Goal: Task Accomplishment & Management: Manage account settings

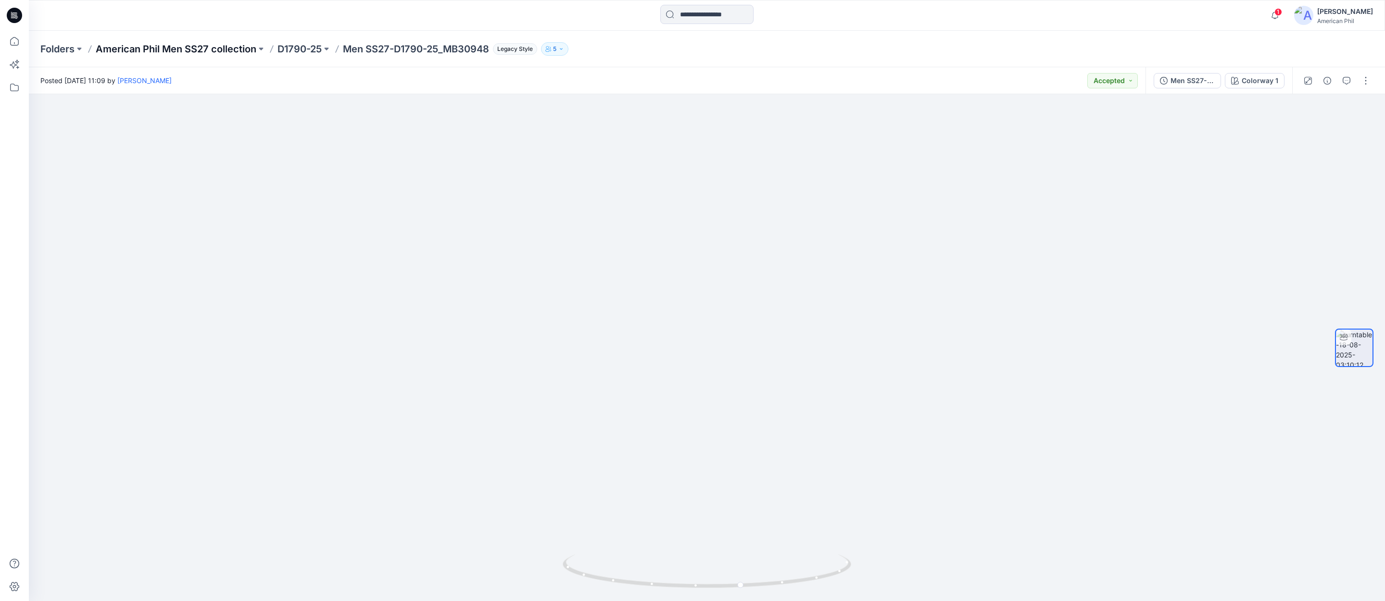
scroll to position [75, 0]
click at [200, 50] on p "American Phil Men SS27 collection" at bounding box center [176, 48] width 161 height 13
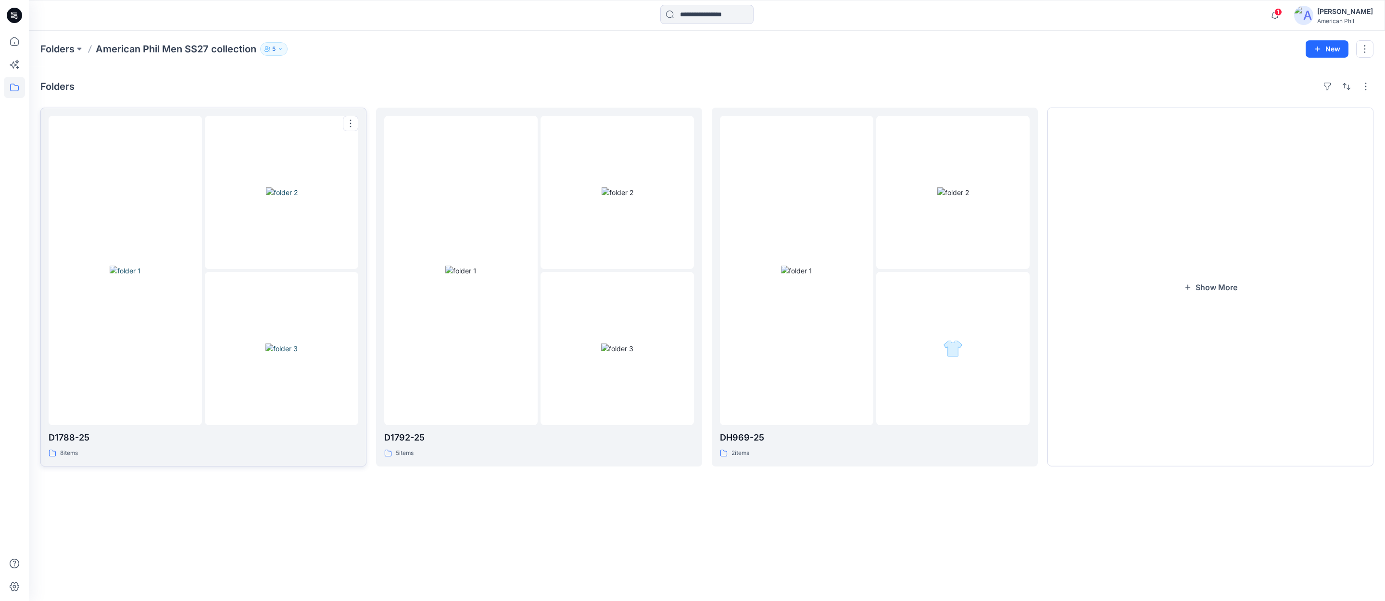
click at [279, 193] on img at bounding box center [282, 192] width 32 height 10
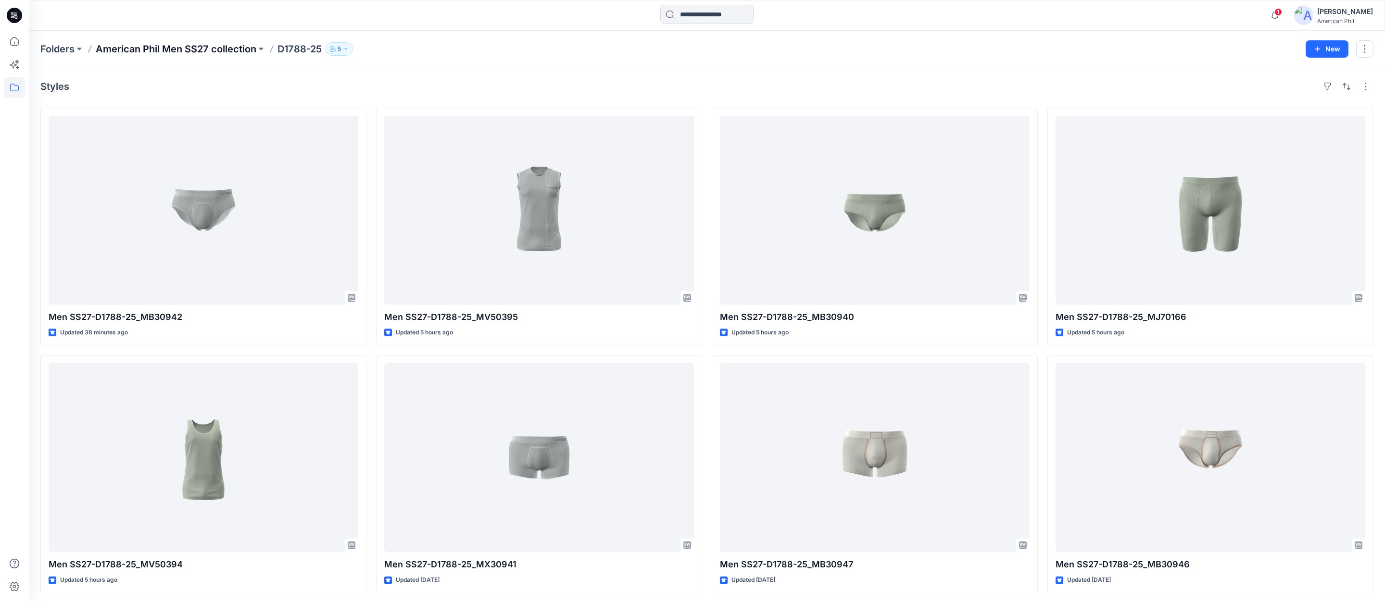
click at [167, 50] on p "American Phil Men SS27 collection" at bounding box center [176, 48] width 161 height 13
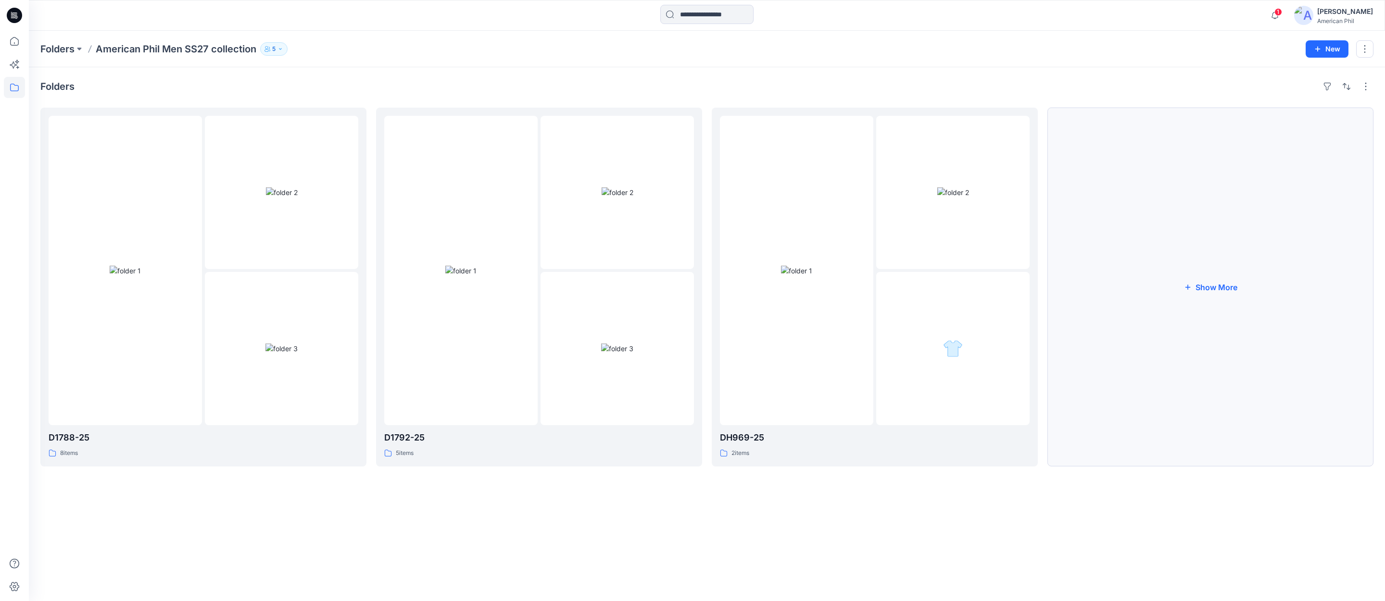
click at [1207, 287] on button "Show More" at bounding box center [1210, 287] width 326 height 359
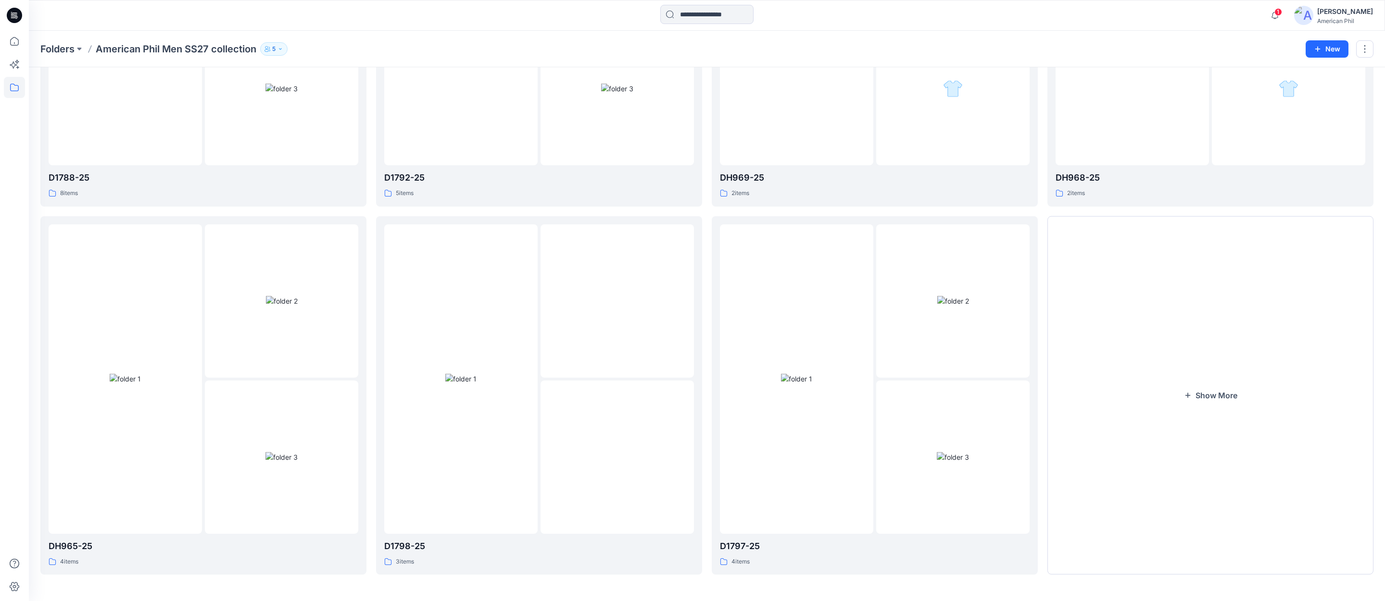
scroll to position [261, 0]
click at [1217, 392] on button "Show More" at bounding box center [1210, 395] width 326 height 359
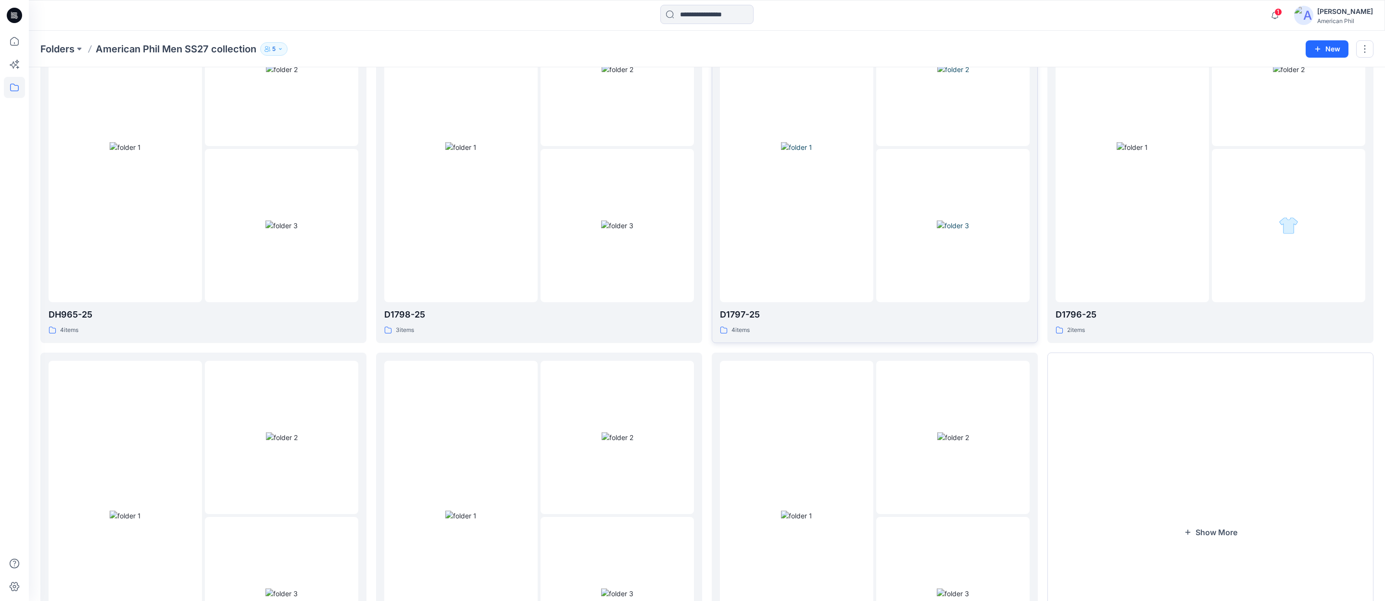
scroll to position [629, 0]
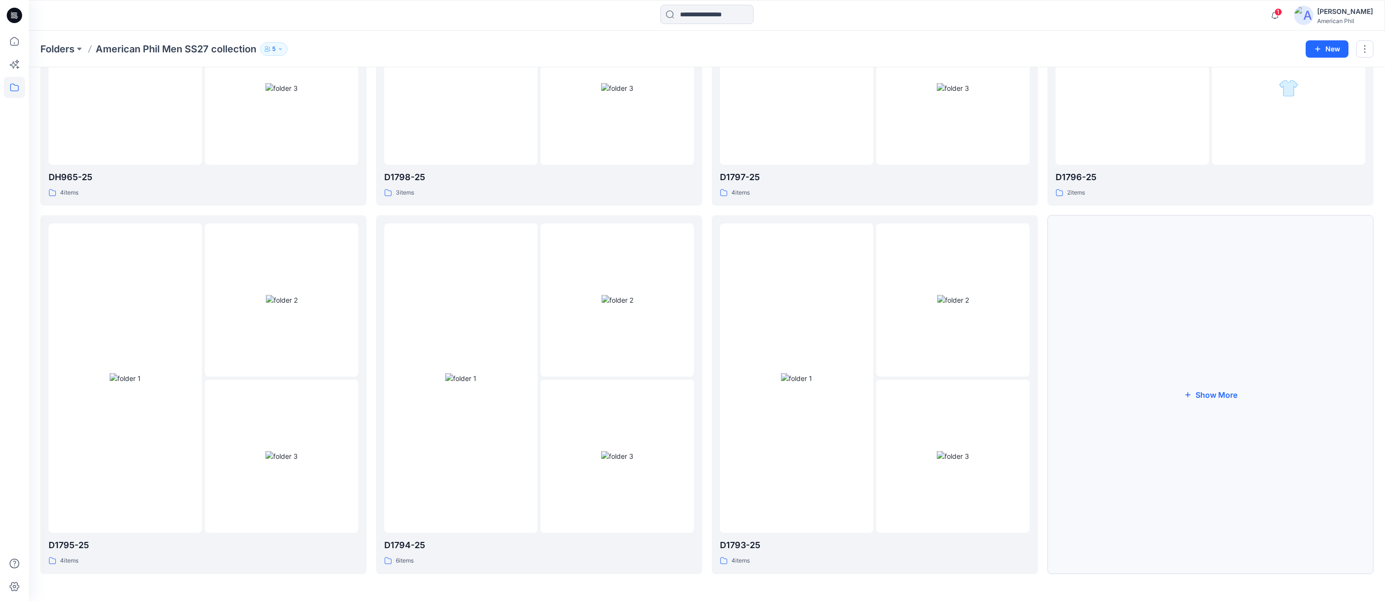
click at [1211, 395] on button "Show More" at bounding box center [1210, 394] width 326 height 359
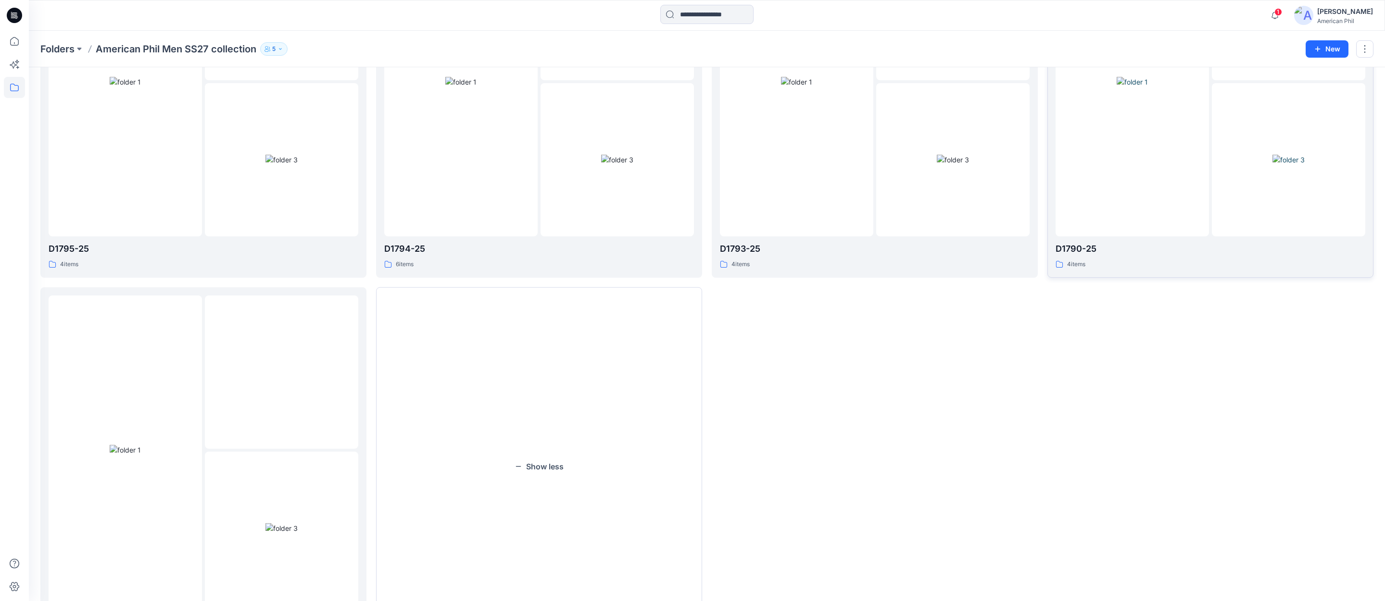
scroll to position [998, 0]
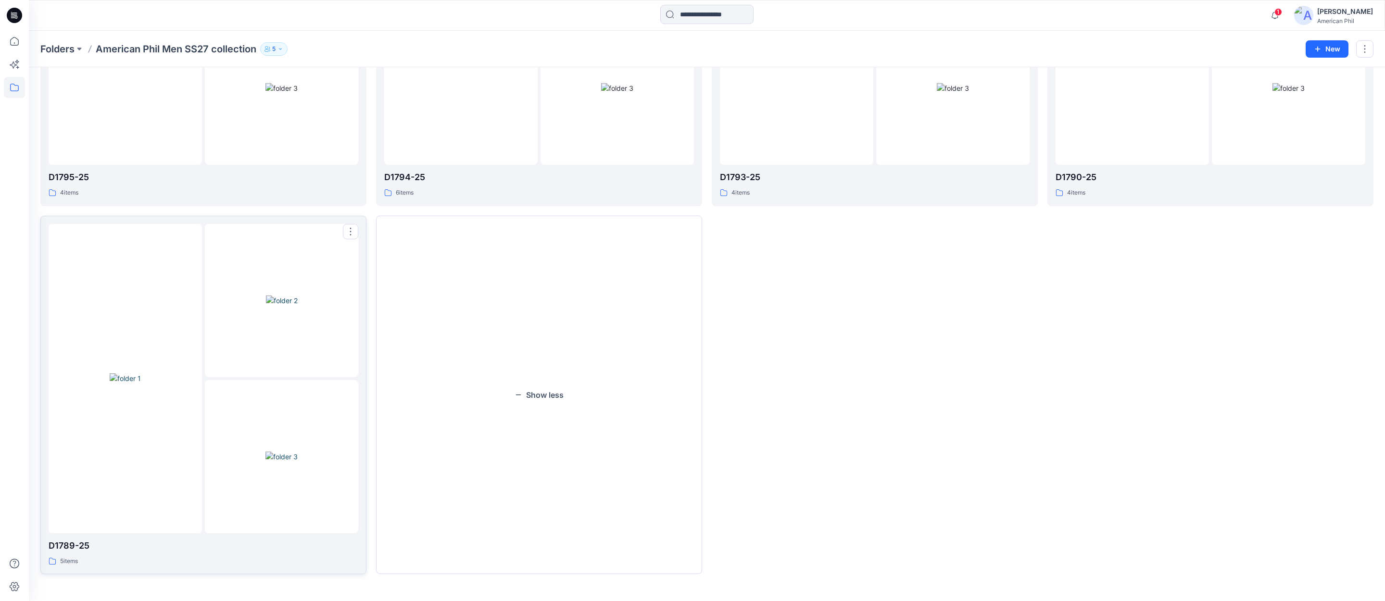
click at [284, 296] on img at bounding box center [282, 301] width 32 height 10
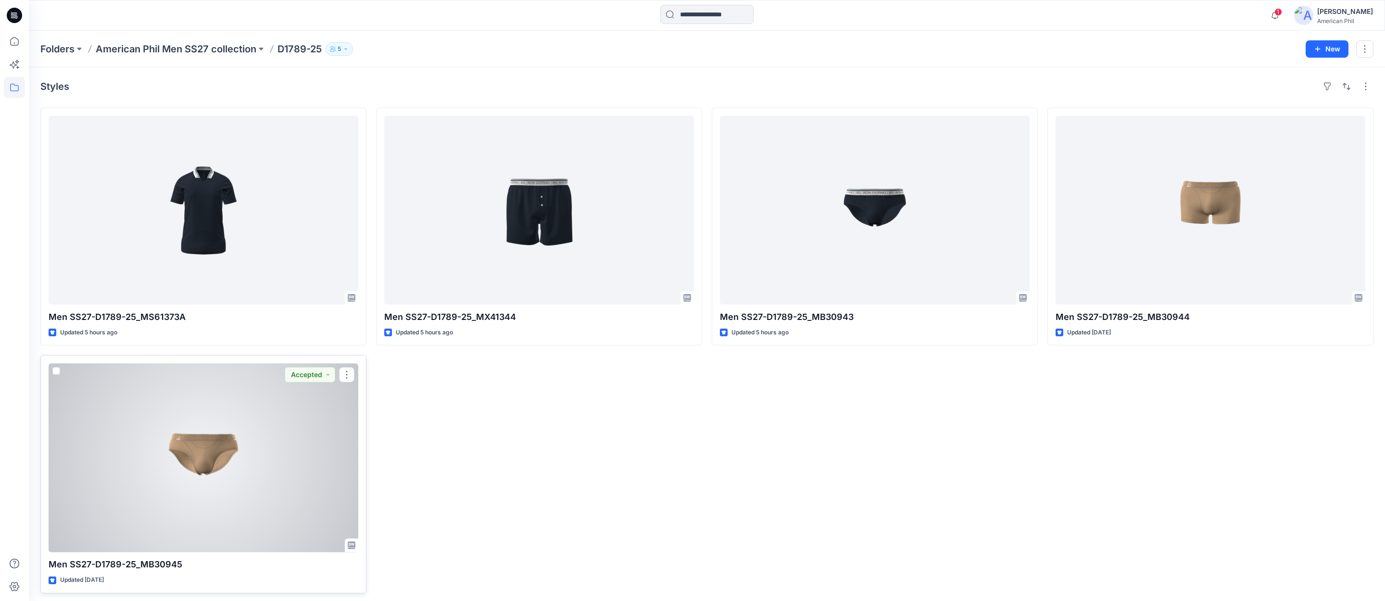
scroll to position [2, 0]
click at [197, 453] on div at bounding box center [204, 456] width 310 height 189
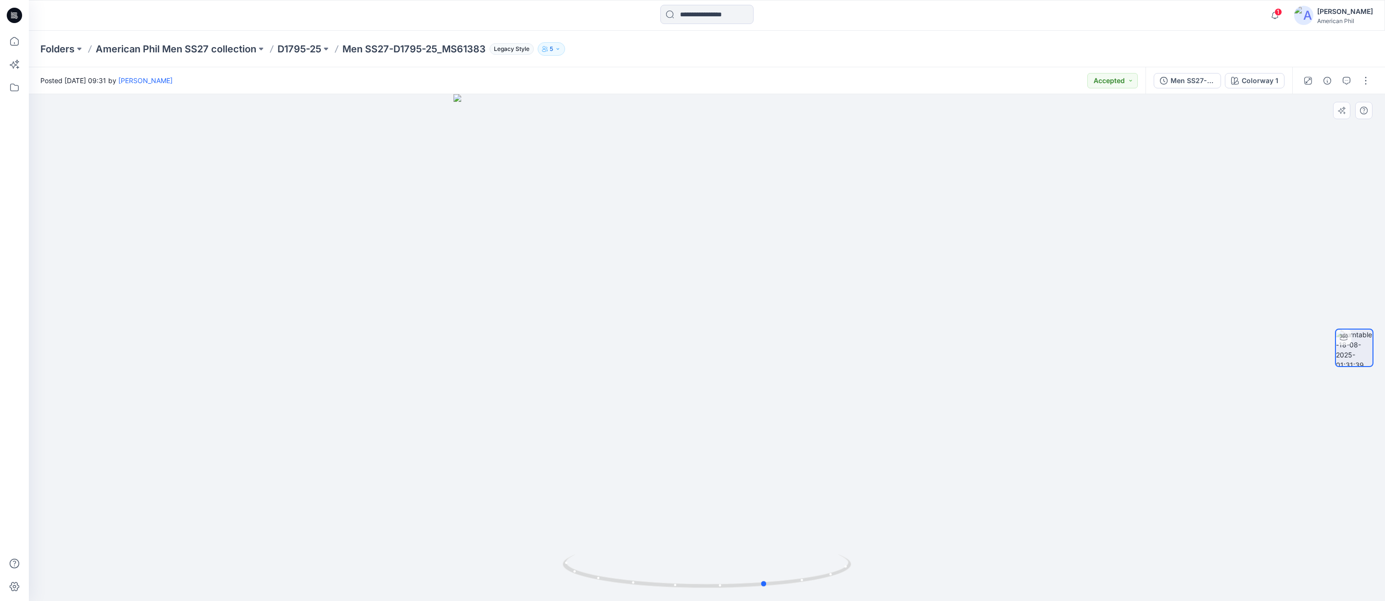
drag, startPoint x: 669, startPoint y: 589, endPoint x: 476, endPoint y: 516, distance: 206.2
click at [438, 531] on div at bounding box center [707, 347] width 1356 height 507
click at [1281, 10] on span "1" at bounding box center [1278, 12] width 8 height 8
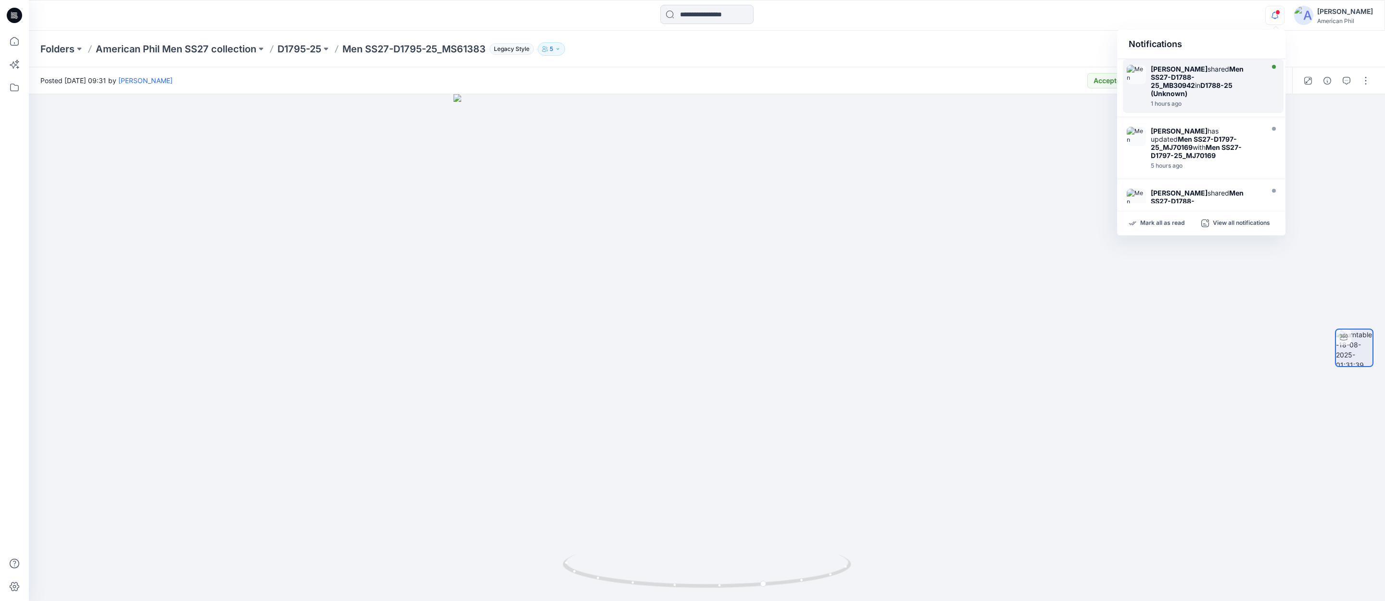
click at [1211, 80] on strong "Men SS27-D1788-25_MB30942" at bounding box center [1196, 77] width 93 height 25
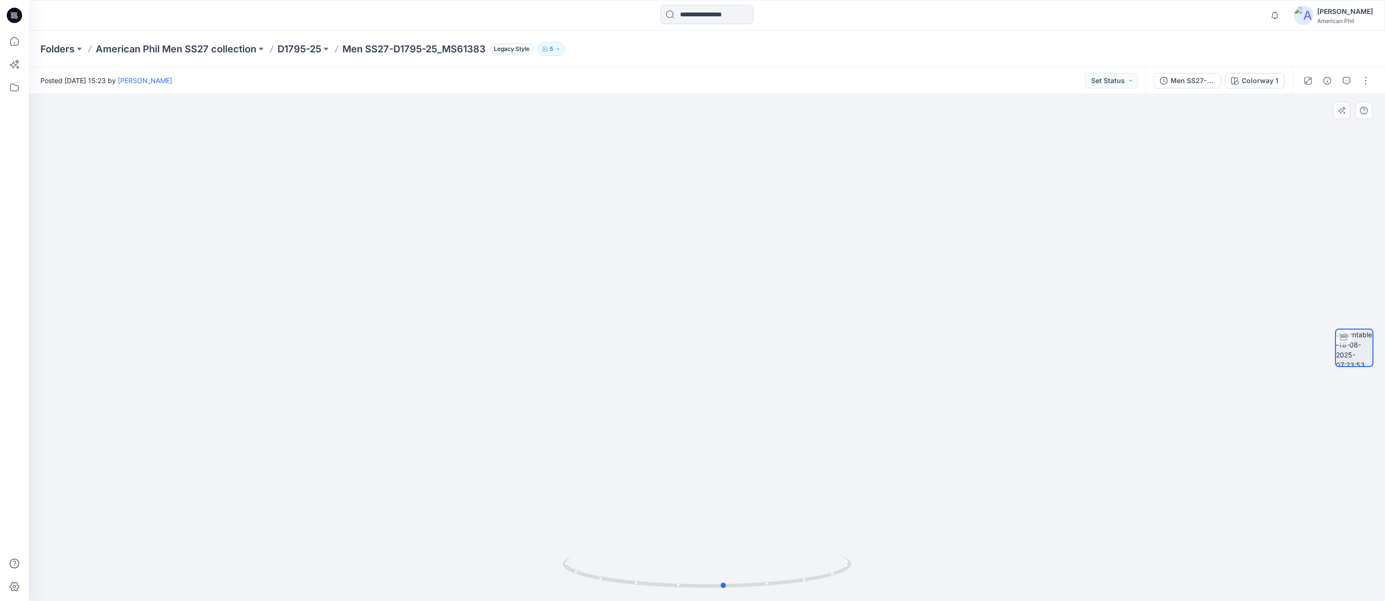
drag, startPoint x: 761, startPoint y: 584, endPoint x: 669, endPoint y: 474, distance: 143.0
click at [490, 540] on div at bounding box center [707, 347] width 1356 height 507
click at [1129, 77] on button "Set Status" at bounding box center [1111, 80] width 53 height 15
click at [1077, 125] on p "Accepted" at bounding box center [1084, 125] width 31 height 12
click at [1275, 17] on icon "button" at bounding box center [1274, 15] width 18 height 19
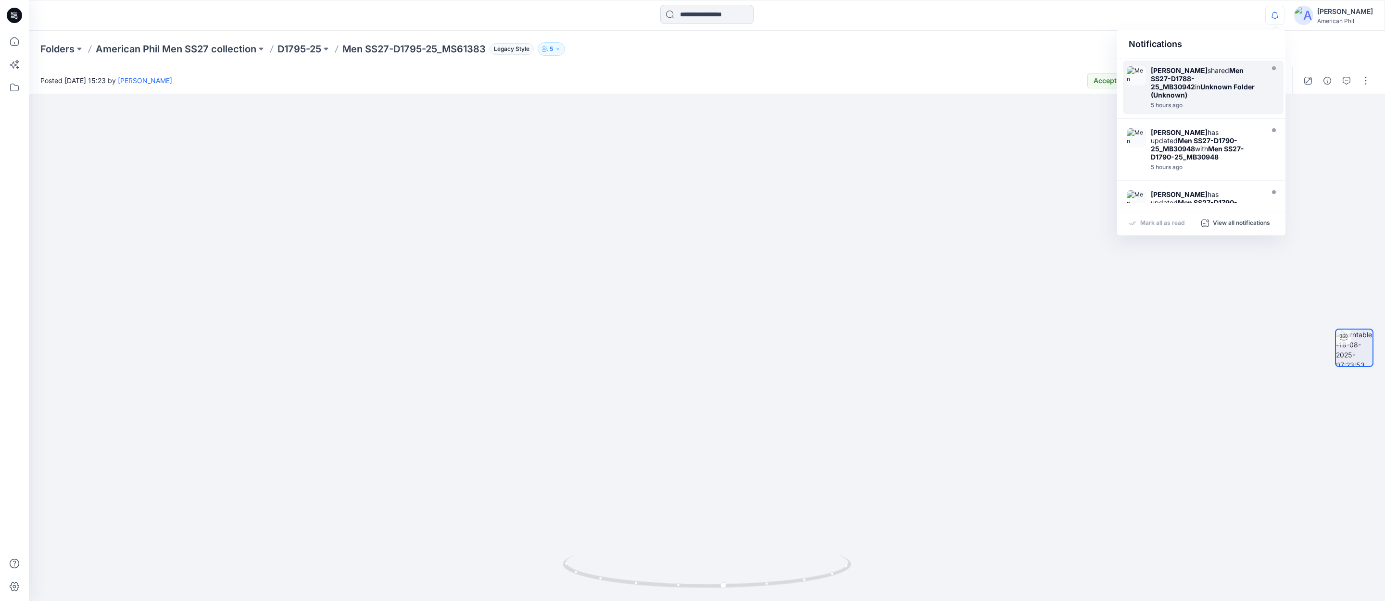
scroll to position [133, 0]
click at [1181, 75] on strong "Unknown Folder (Unknown)" at bounding box center [1202, 81] width 104 height 16
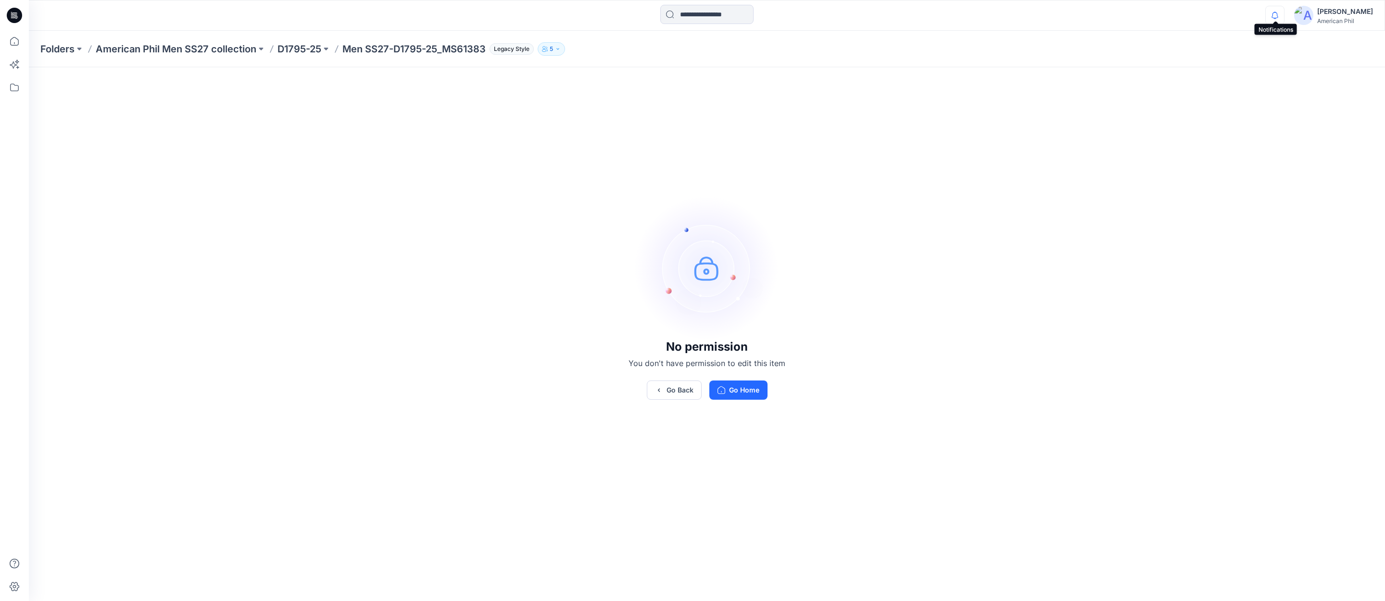
click at [1279, 16] on icon "button" at bounding box center [1274, 15] width 18 height 19
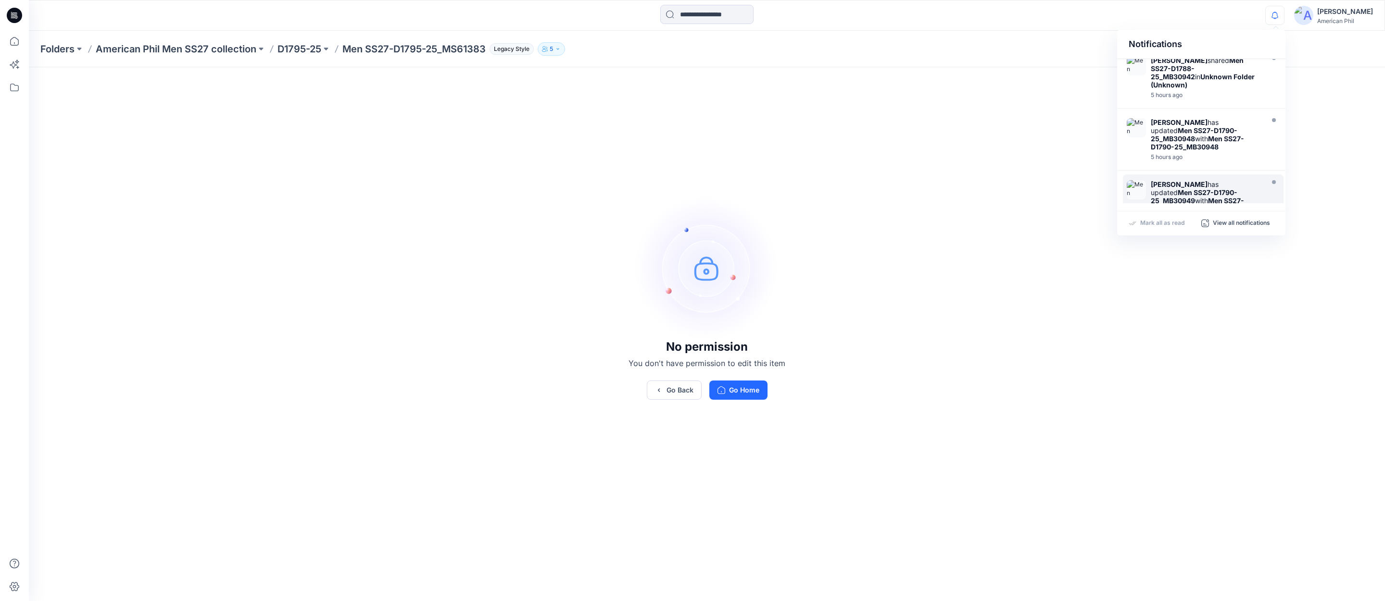
click at [1159, 188] on strong "Men SS27-D1790-25_MB30949" at bounding box center [1193, 196] width 87 height 16
